Goal: Information Seeking & Learning: Check status

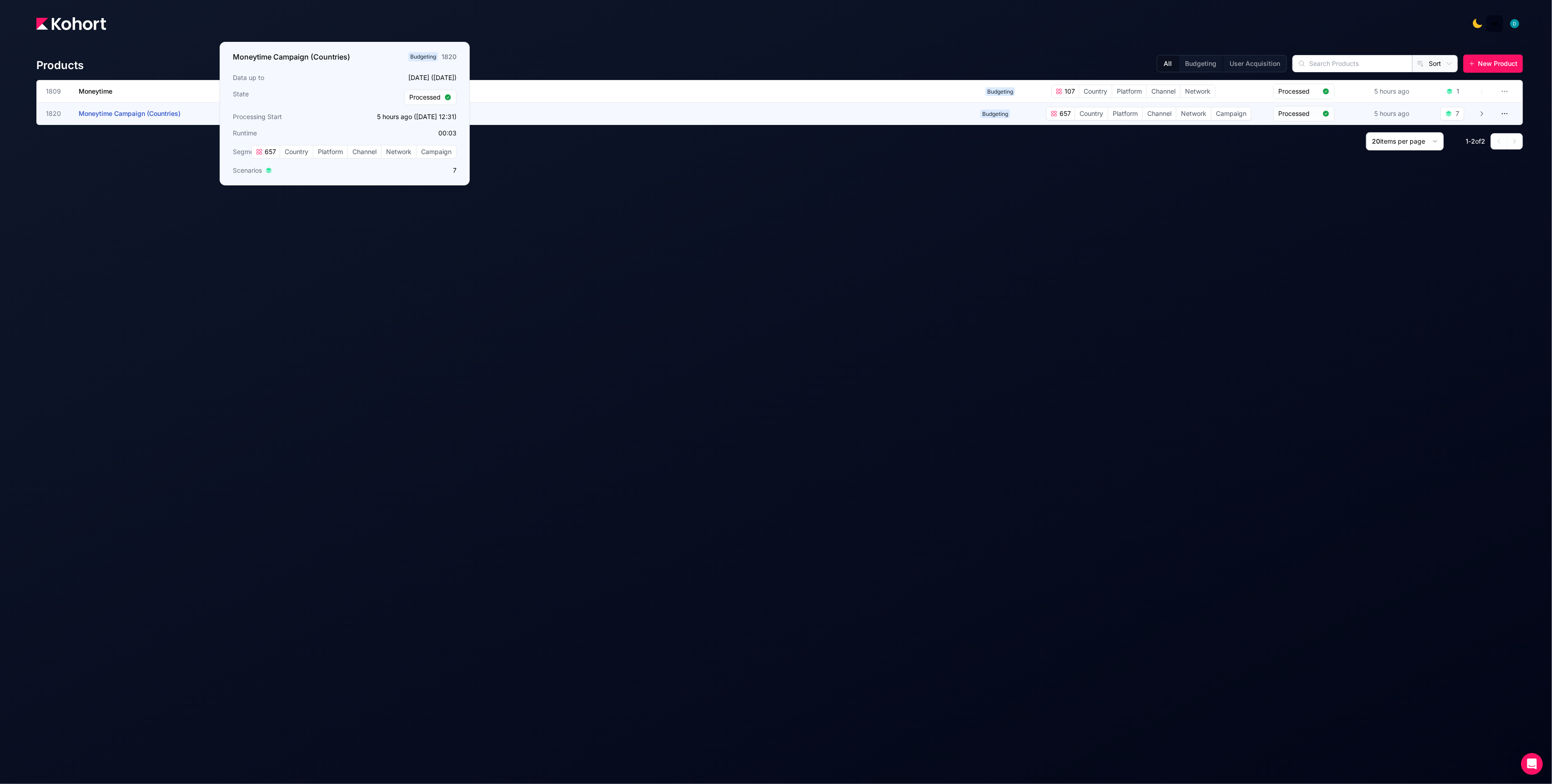
click at [152, 114] on span "Moneytime Campaign (Countries)" at bounding box center [130, 113] width 102 height 8
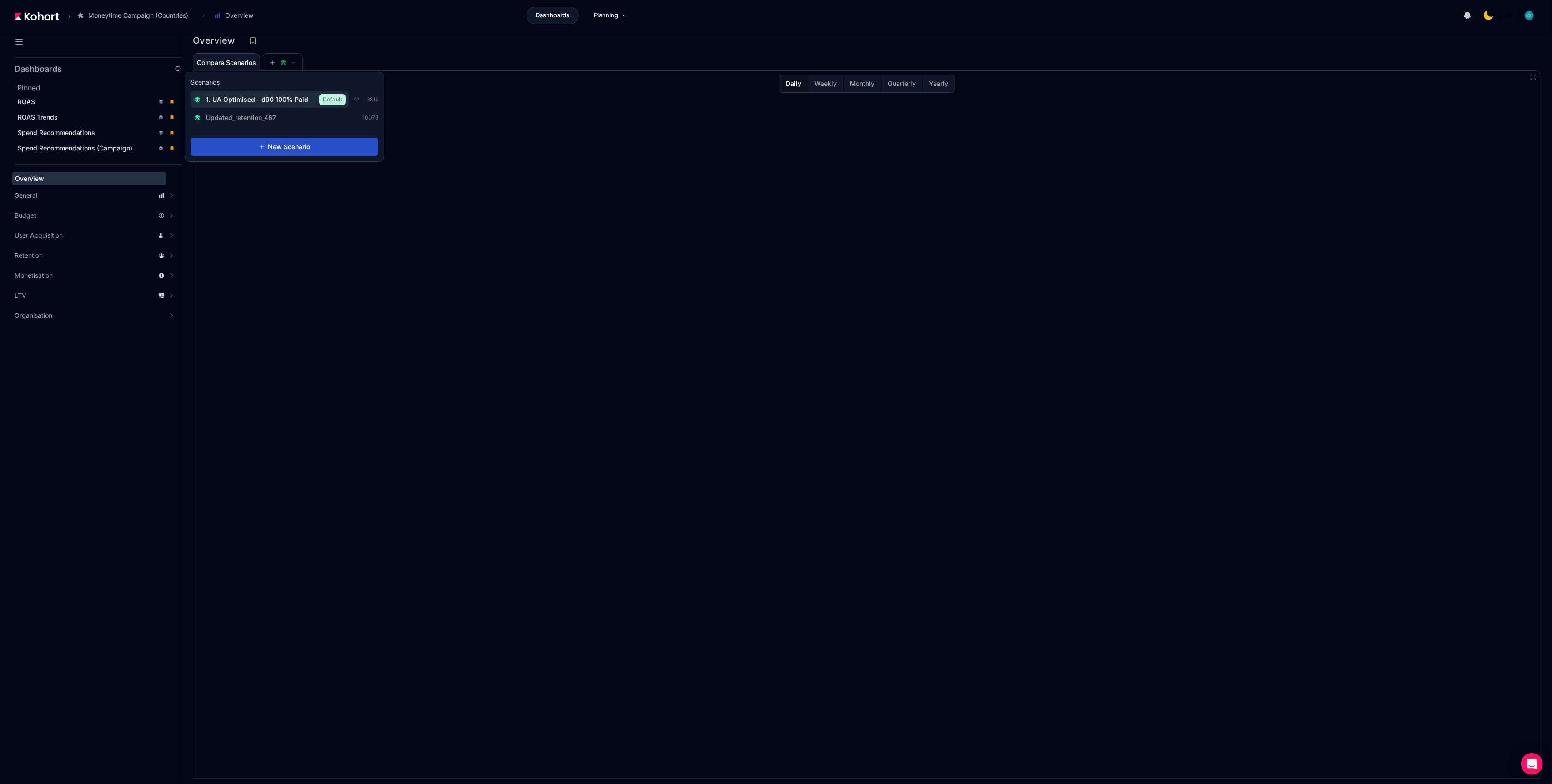
click at [271, 101] on span "1. UA Optimised - d90 100% Paid" at bounding box center [257, 99] width 102 height 9
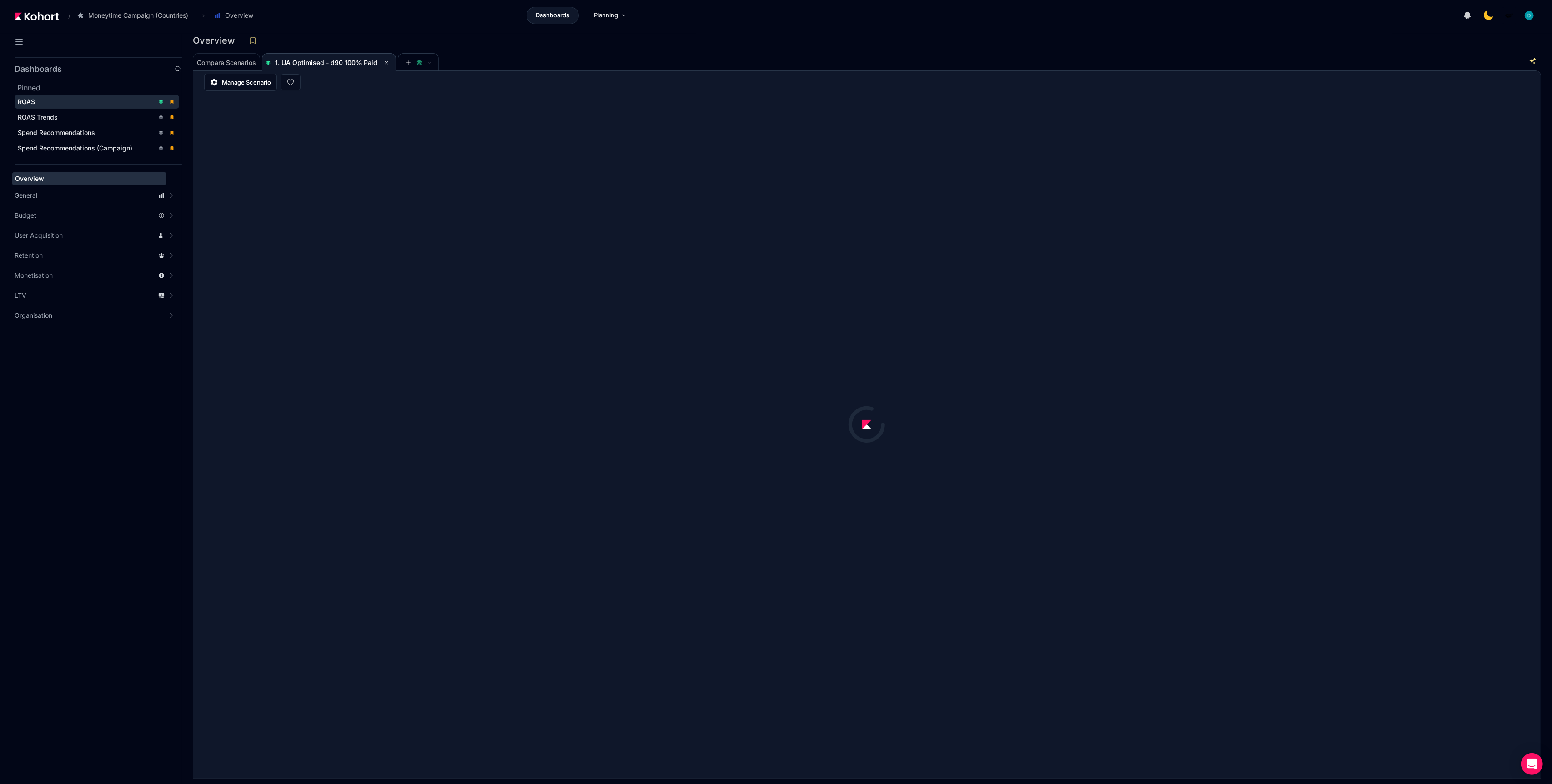
click at [71, 105] on div "ROAS" at bounding box center [86, 102] width 136 height 9
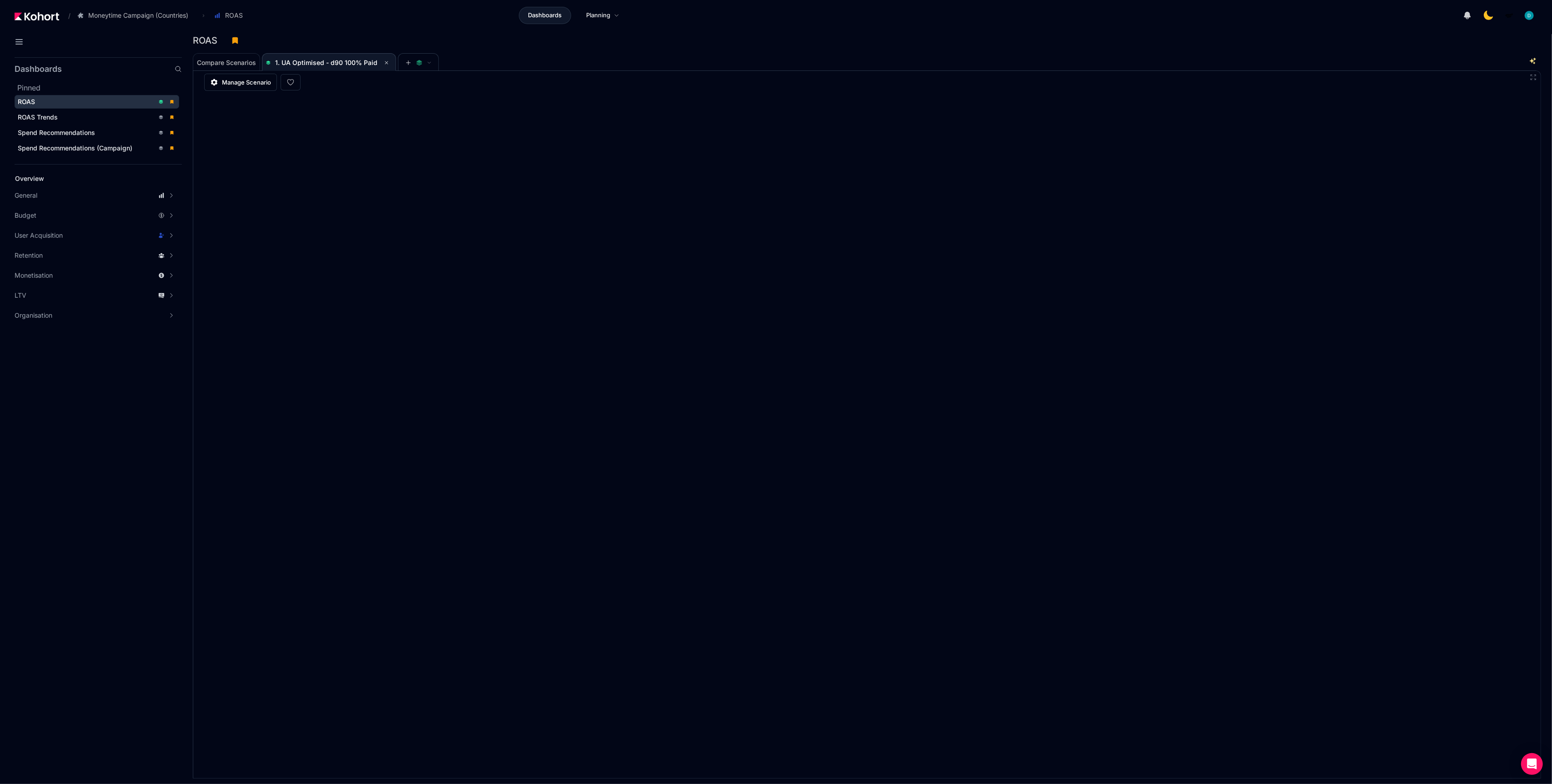
click at [93, 103] on div "ROAS" at bounding box center [86, 102] width 136 height 9
click at [74, 120] on div "ROAS Trends" at bounding box center [86, 117] width 136 height 9
click at [74, 101] on div "ROAS" at bounding box center [86, 102] width 136 height 9
